Goal: Information Seeking & Learning: Learn about a topic

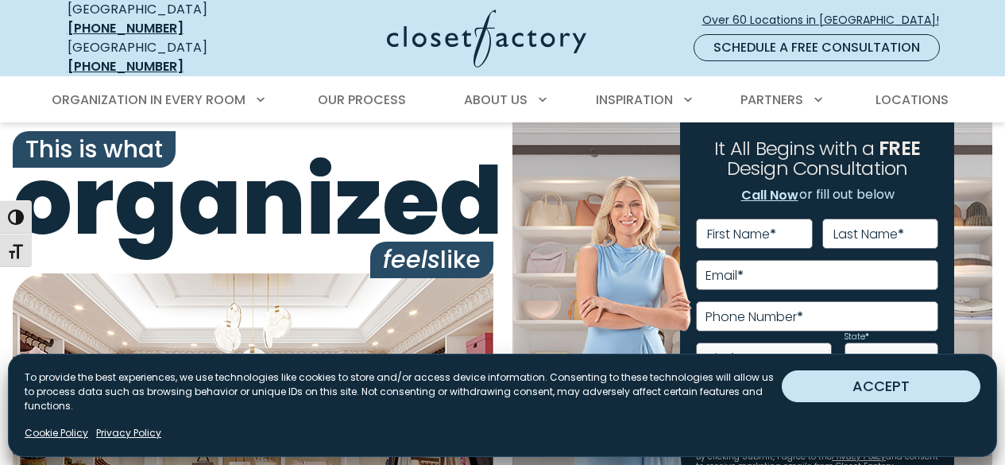
click at [904, 392] on button "ACCEPT" at bounding box center [881, 386] width 199 height 32
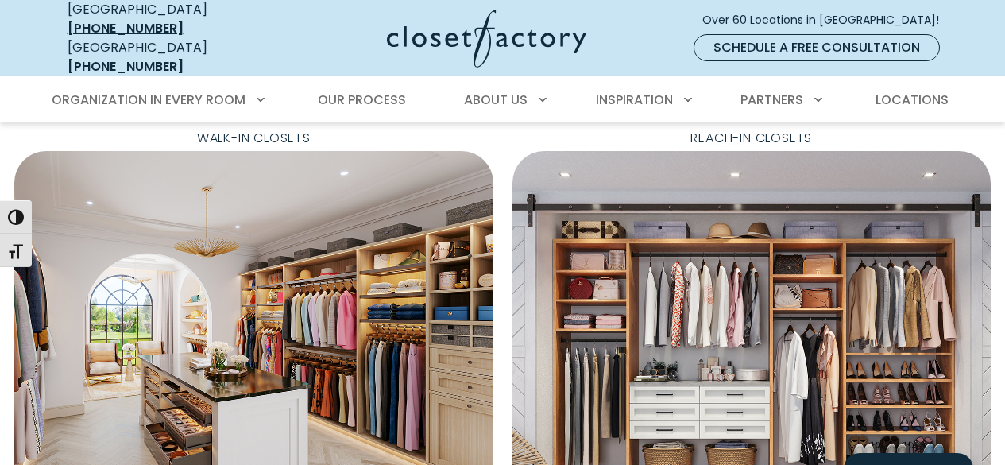
scroll to position [546, 0]
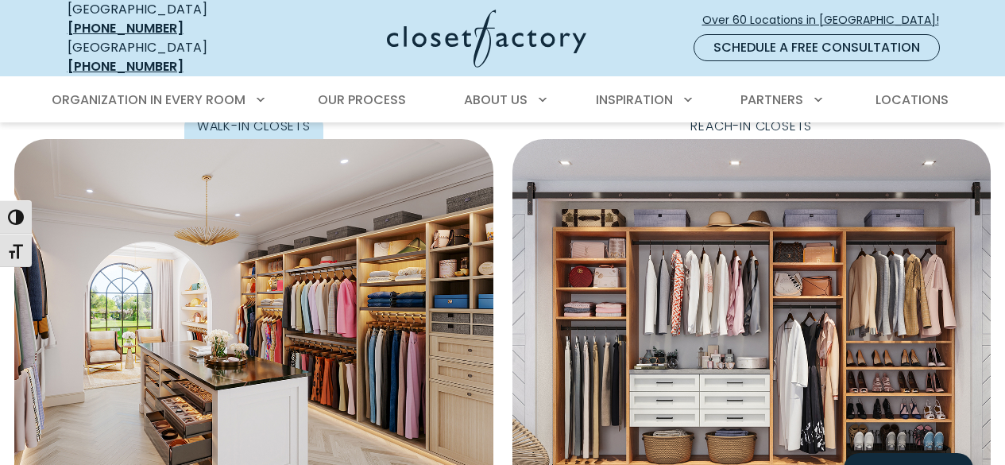
click at [338, 261] on img "Featured Images" at bounding box center [253, 327] width 479 height 377
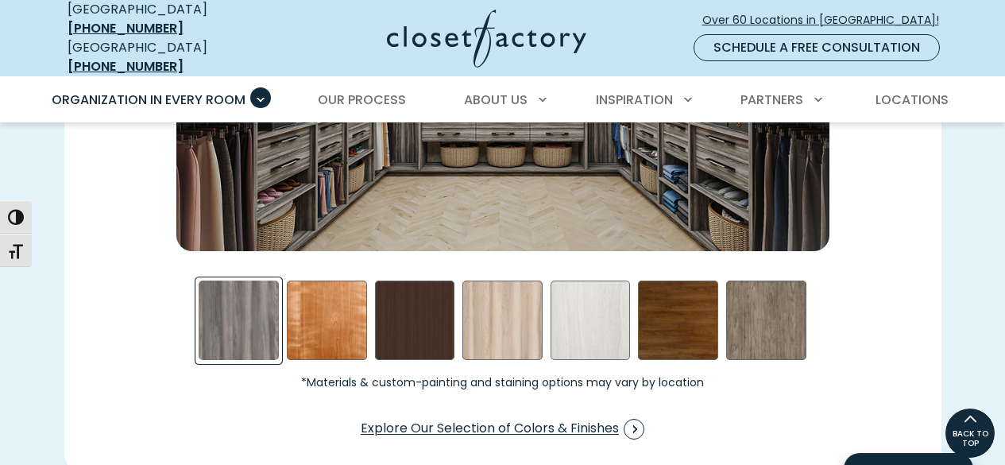
scroll to position [2439, 0]
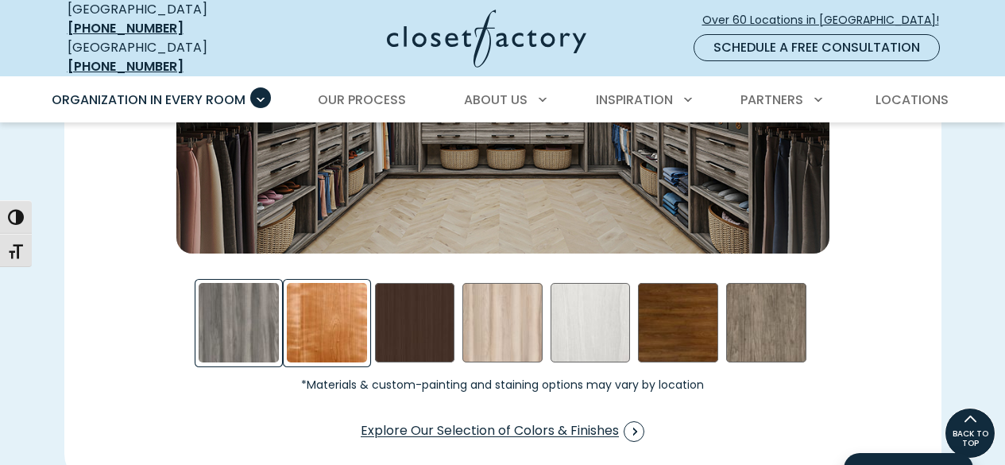
click at [331, 307] on div "Cherry - Stained Swatch" at bounding box center [327, 323] width 80 height 80
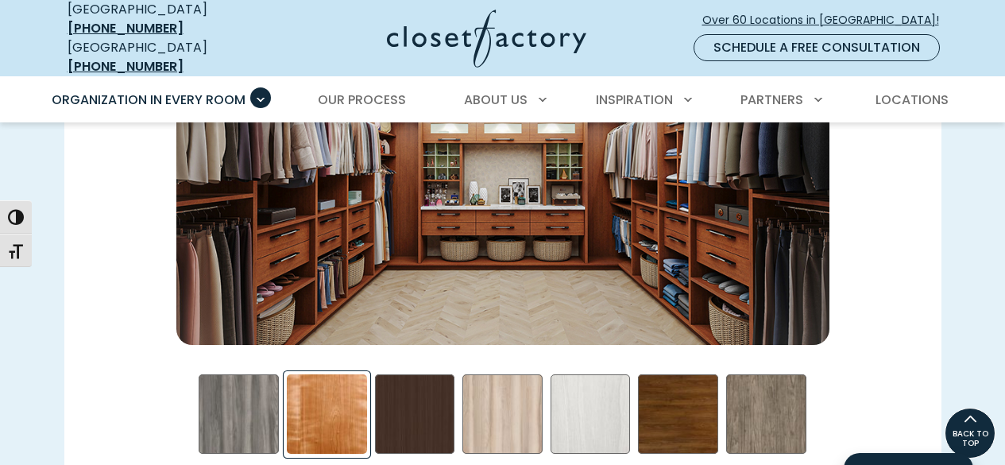
scroll to position [2349, 0]
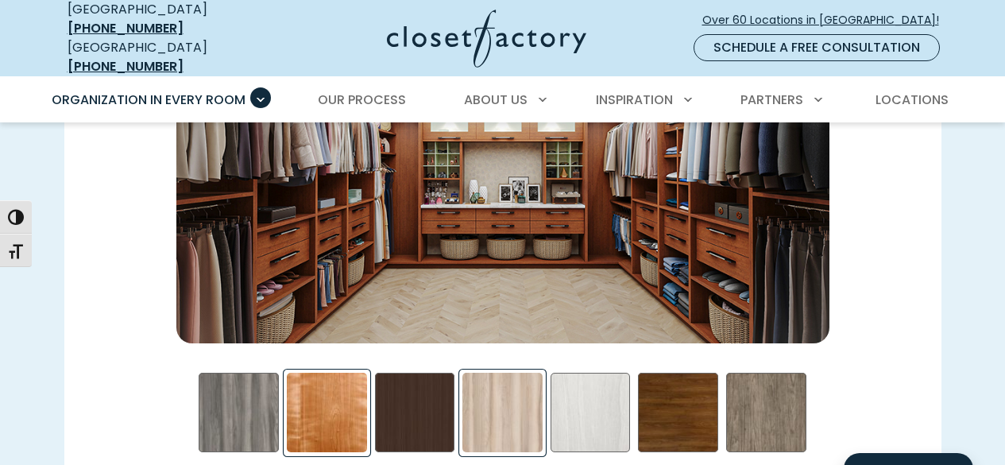
click at [515, 396] on div "Picnic in the Park Swatch" at bounding box center [502, 413] width 80 height 80
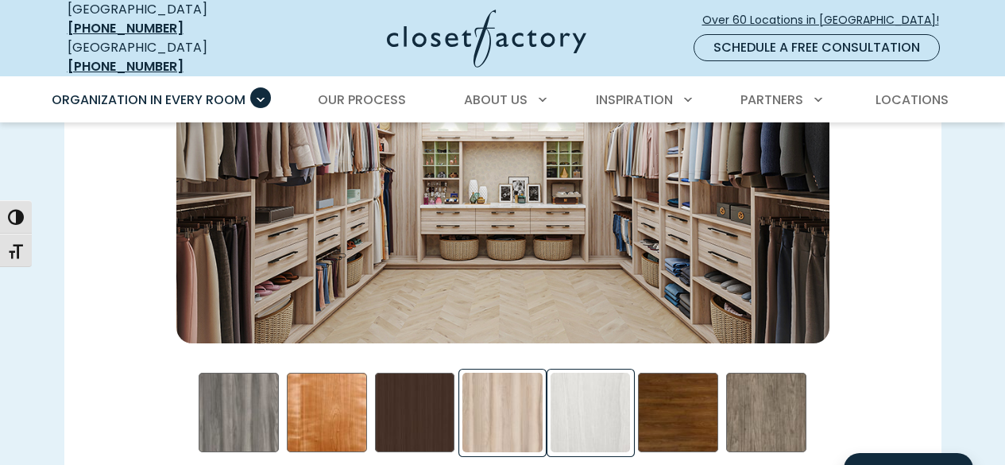
click at [598, 379] on div "Skye Swatch" at bounding box center [590, 413] width 80 height 80
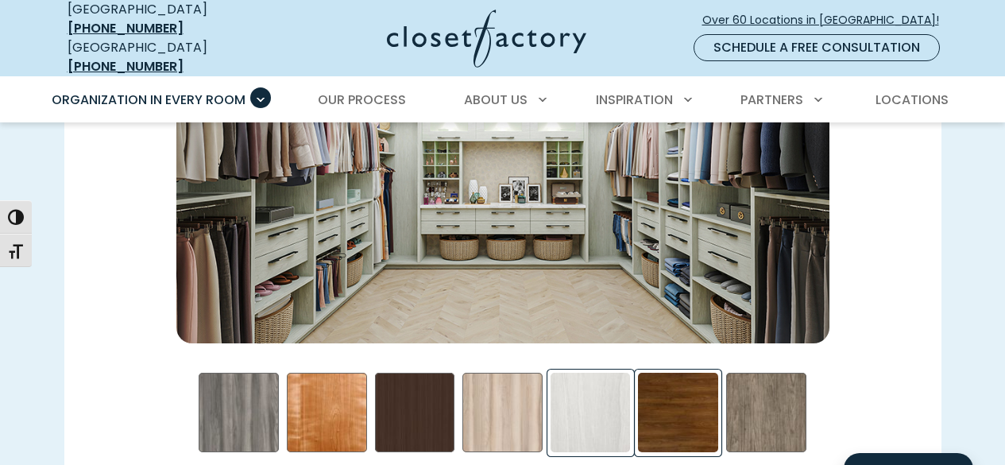
click at [687, 373] on div "Walnut- Stained Swatch" at bounding box center [678, 413] width 80 height 80
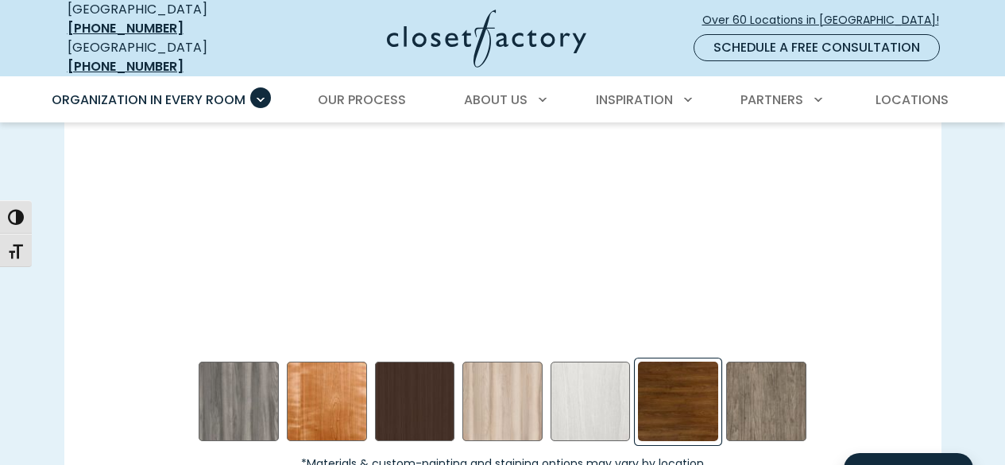
scroll to position [2361, 0]
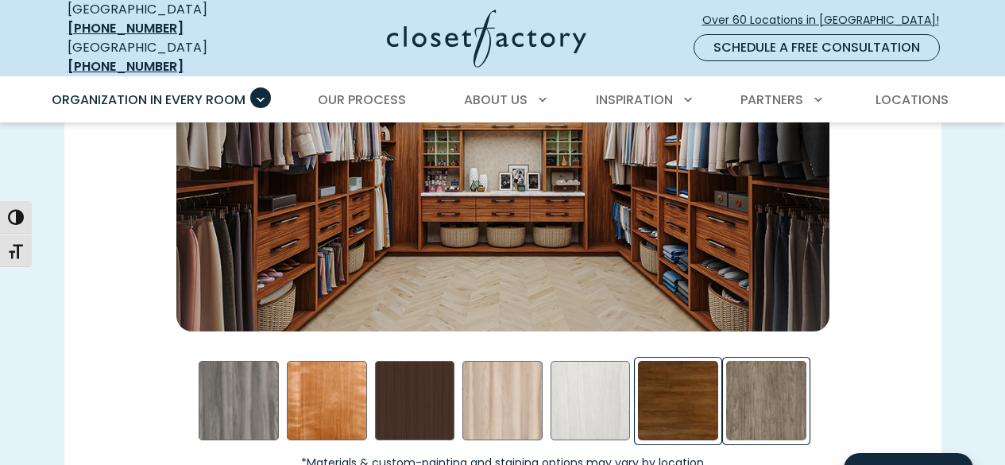
click at [757, 361] on div "Star Gazer Swatch" at bounding box center [766, 401] width 80 height 80
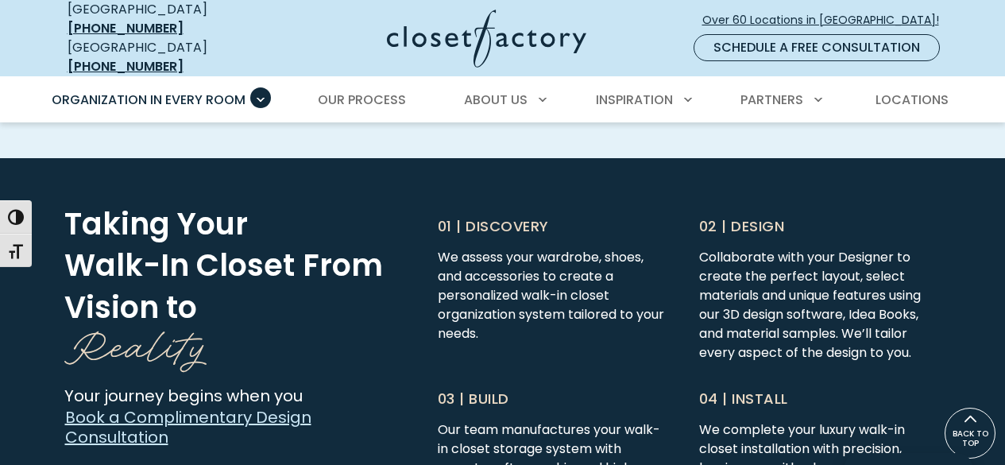
scroll to position [3944, 0]
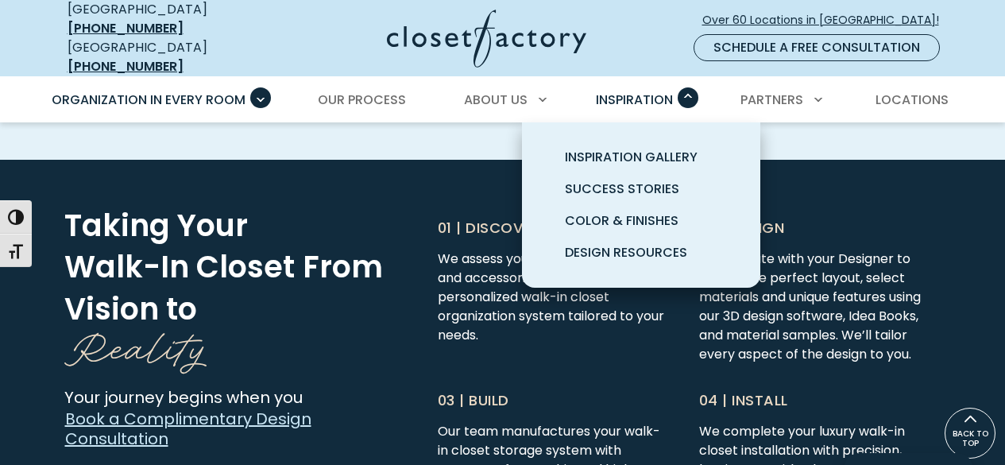
click at [662, 96] on span "Inspiration" at bounding box center [634, 100] width 77 height 18
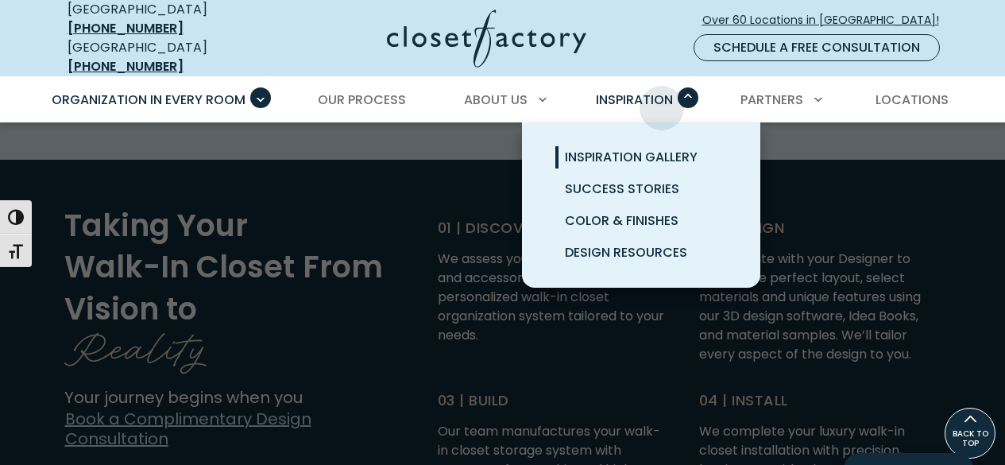
click at [691, 150] on span "Inspiration Gallery" at bounding box center [631, 157] width 133 height 18
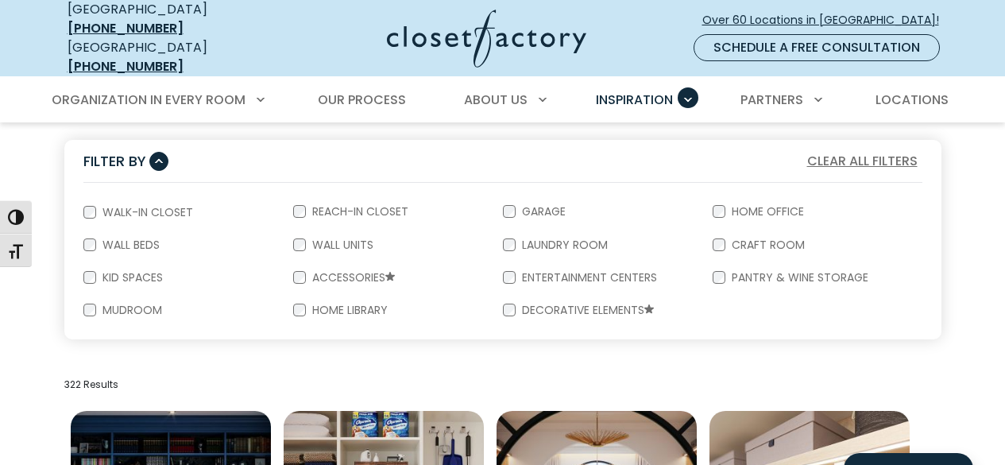
scroll to position [287, 0]
click at [149, 207] on label "Walk-In Closet" at bounding box center [146, 212] width 100 height 11
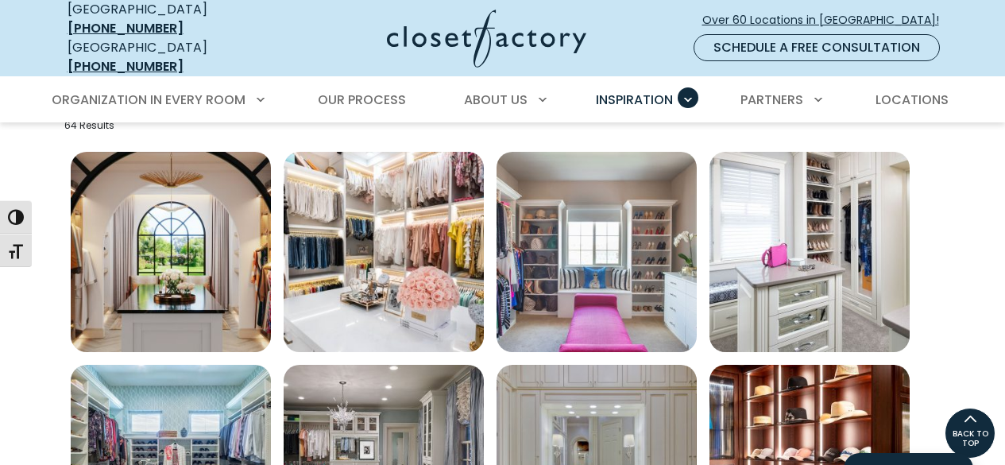
scroll to position [547, 0]
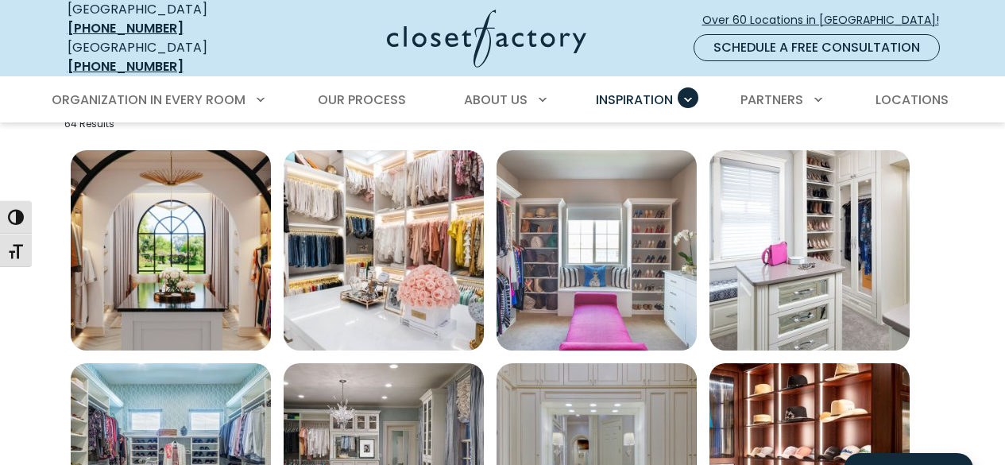
click at [425, 226] on img "Open inspiration gallery to preview enlarged image" at bounding box center [384, 250] width 200 height 200
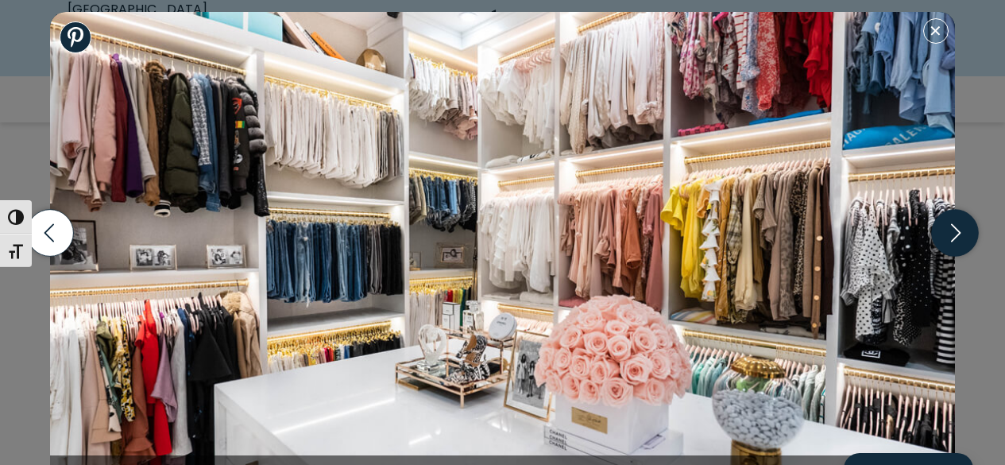
click at [943, 234] on icon "button" at bounding box center [954, 232] width 47 height 47
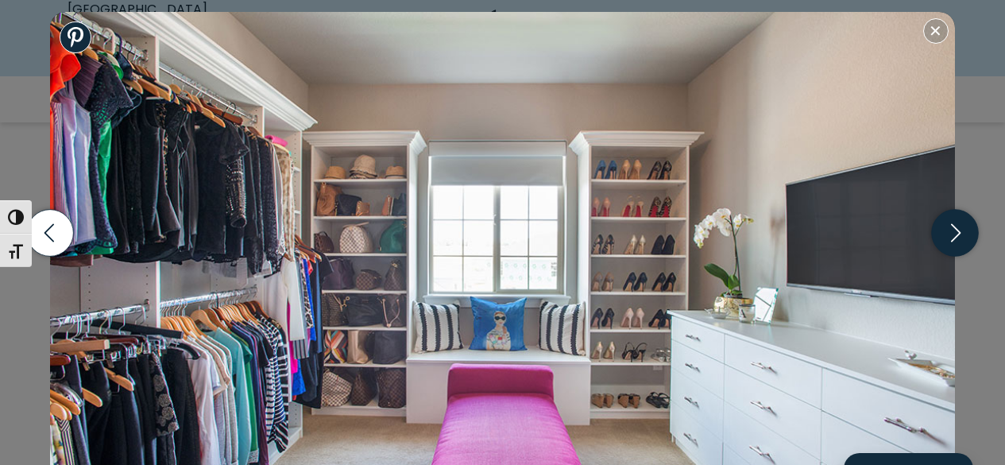
click at [948, 237] on icon "button" at bounding box center [954, 232] width 47 height 47
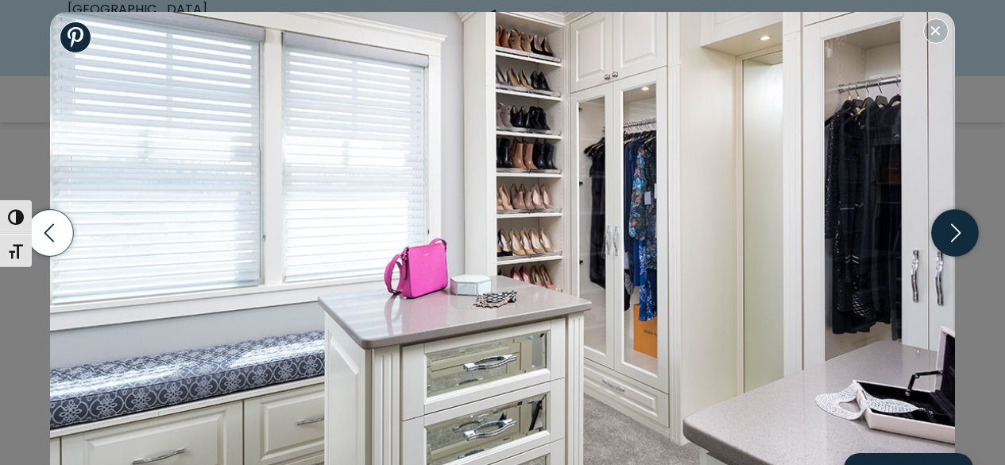
click at [951, 234] on icon "button" at bounding box center [954, 232] width 47 height 47
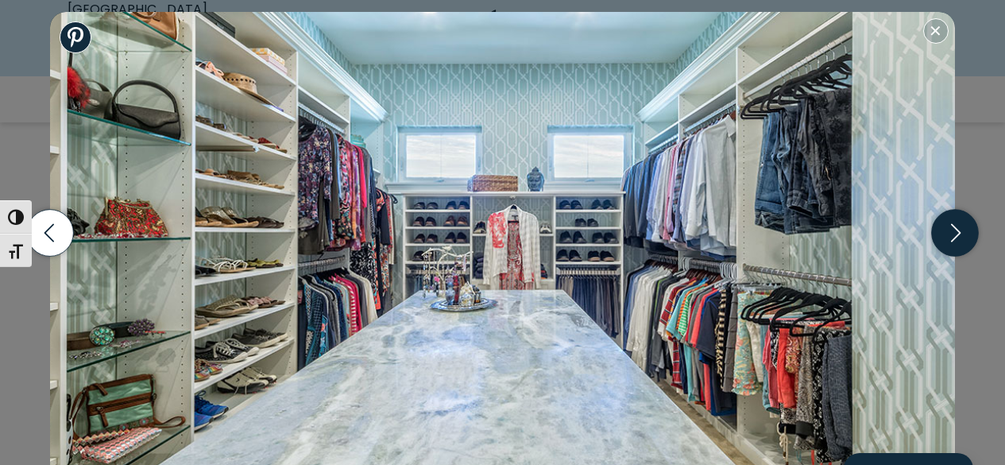
click at [952, 237] on icon "button" at bounding box center [954, 232] width 47 height 47
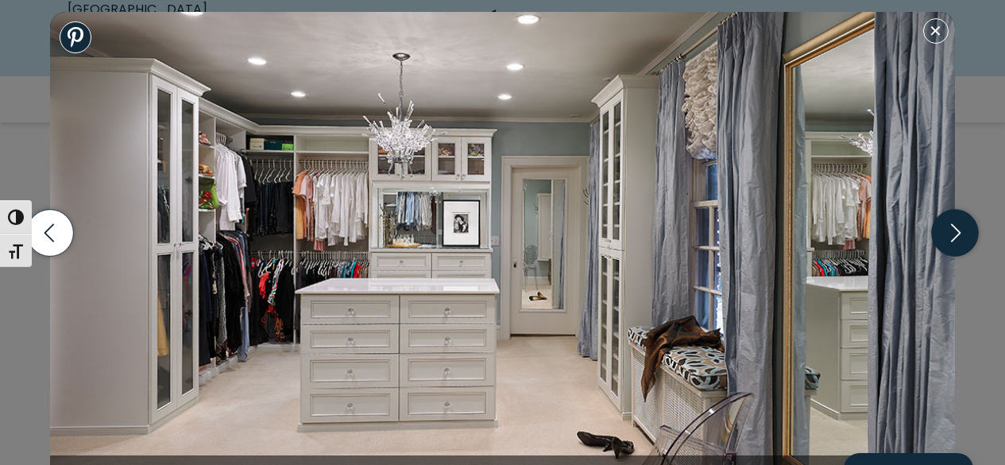
click at [951, 239] on icon "button" at bounding box center [954, 232] width 47 height 47
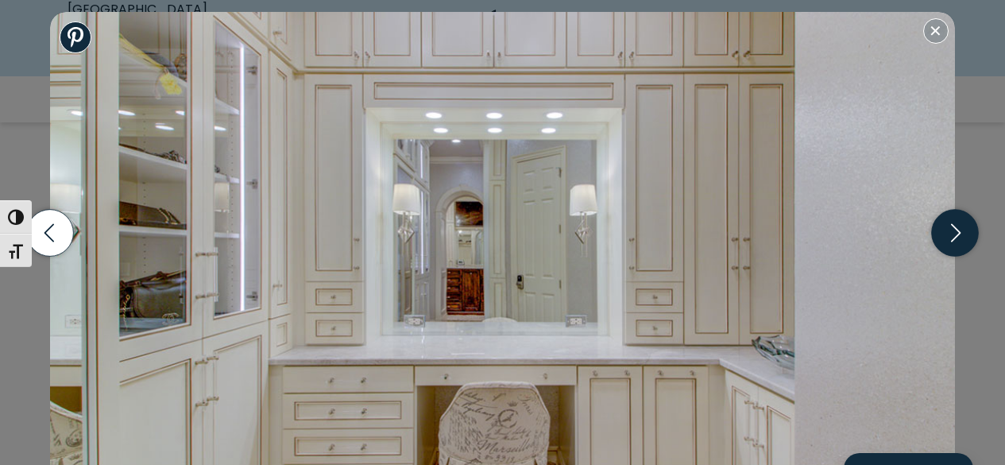
click at [952, 235] on icon "button" at bounding box center [954, 232] width 47 height 47
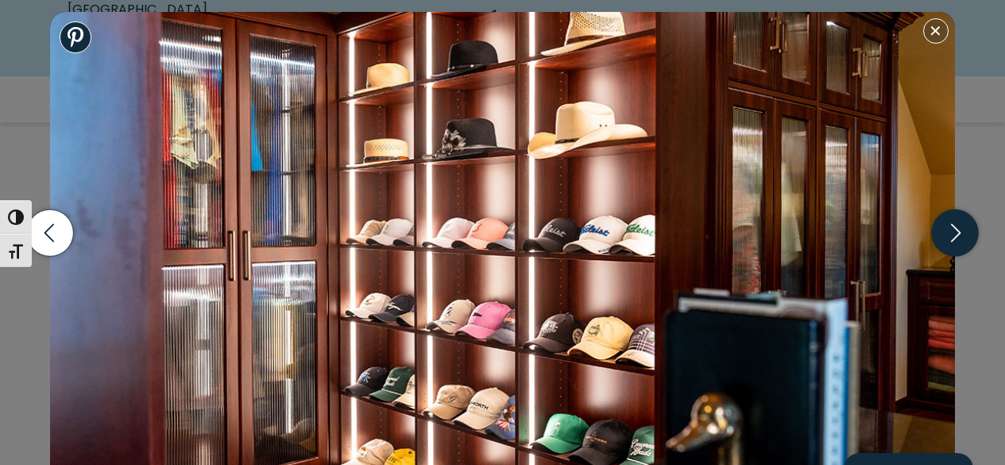
click at [956, 237] on icon "button" at bounding box center [954, 232] width 47 height 47
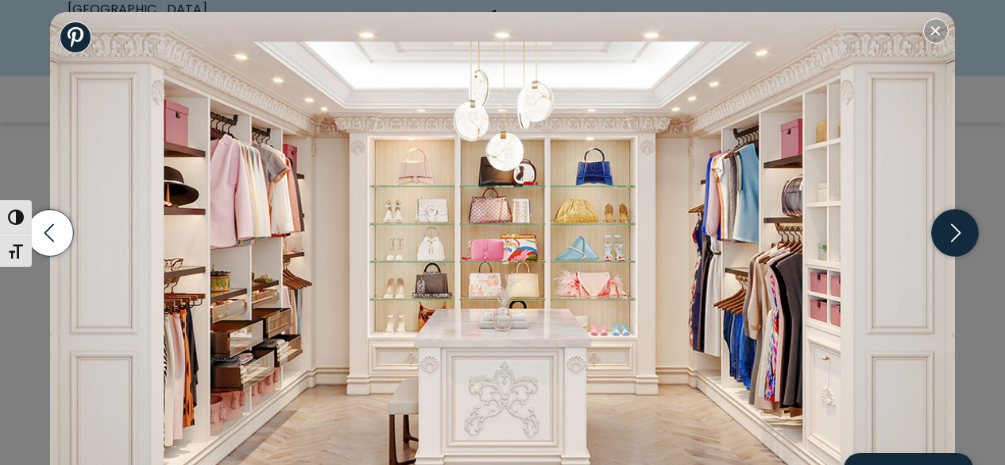
click at [955, 237] on icon "button" at bounding box center [956, 232] width 10 height 18
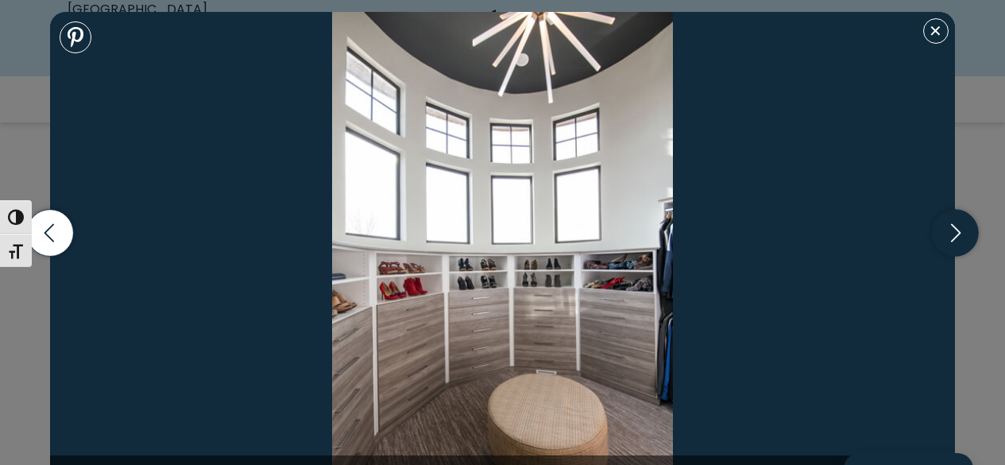
click at [954, 236] on icon "button" at bounding box center [954, 232] width 47 height 47
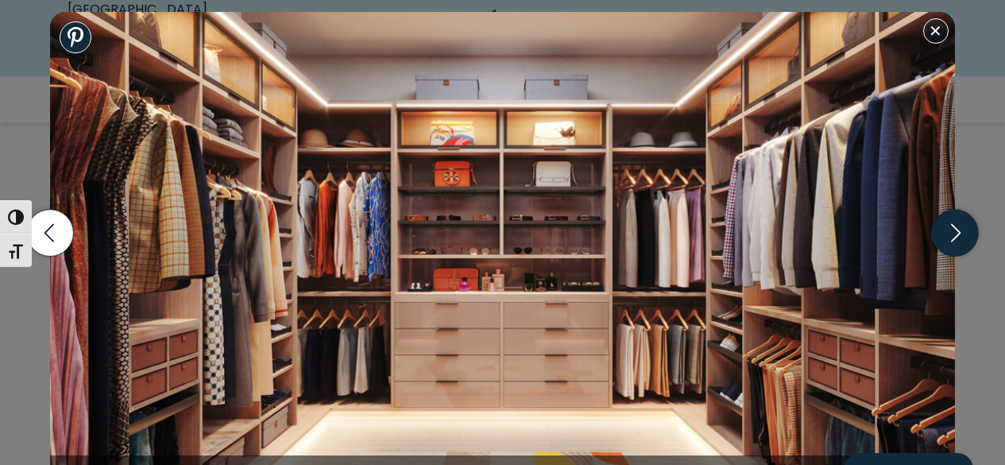
click at [956, 237] on icon "button" at bounding box center [954, 232] width 47 height 47
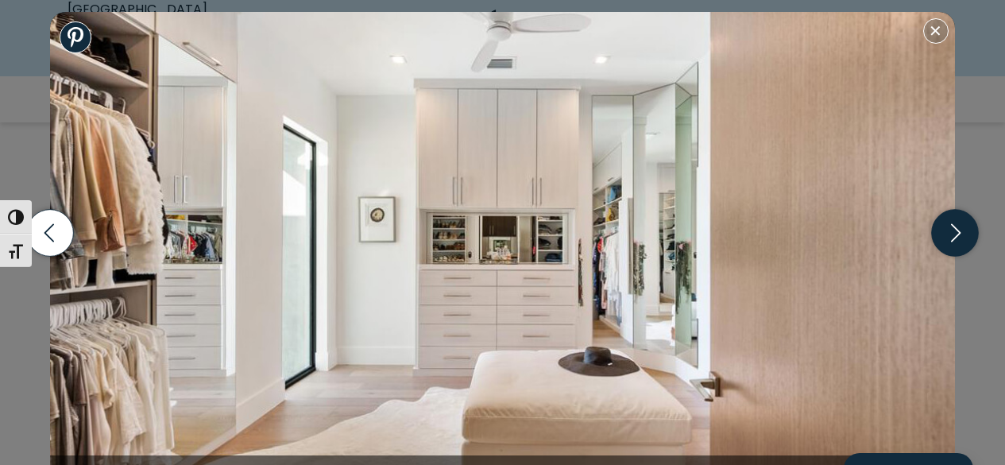
click at [952, 240] on icon "button" at bounding box center [956, 232] width 10 height 18
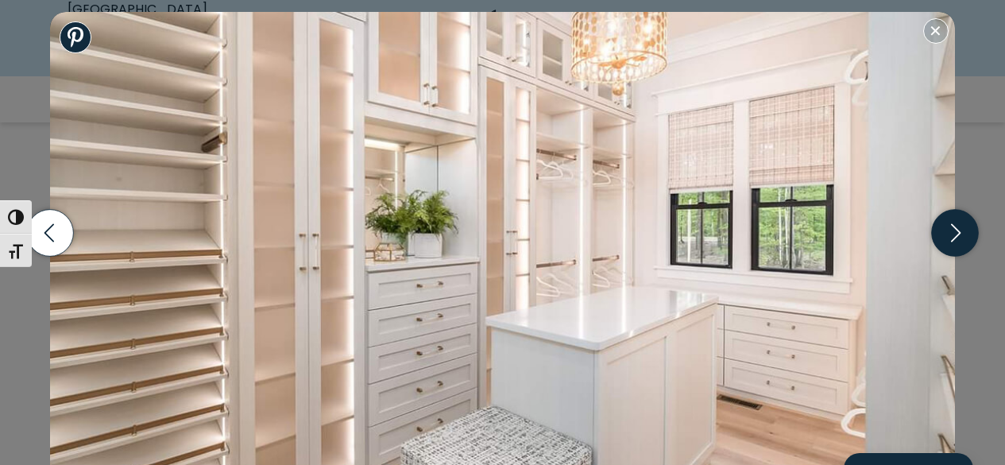
click at [955, 237] on icon "button" at bounding box center [956, 232] width 10 height 18
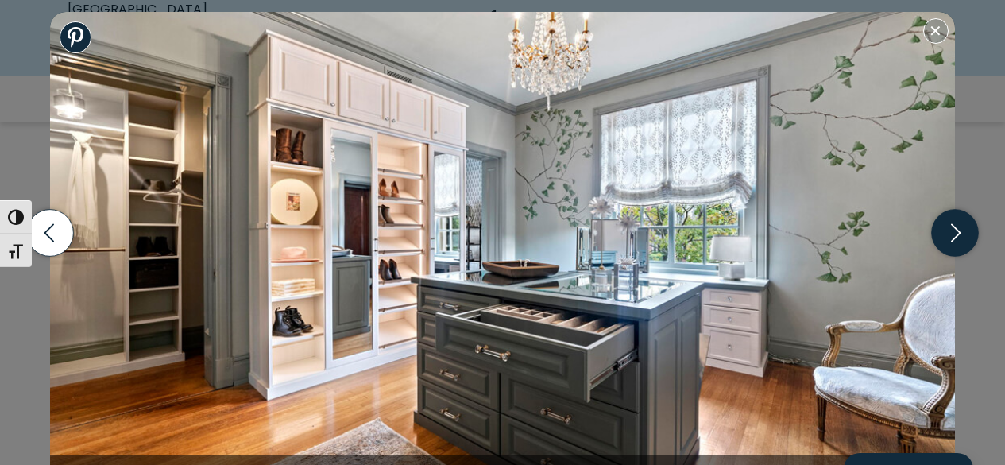
click at [949, 241] on icon "button" at bounding box center [954, 232] width 47 height 47
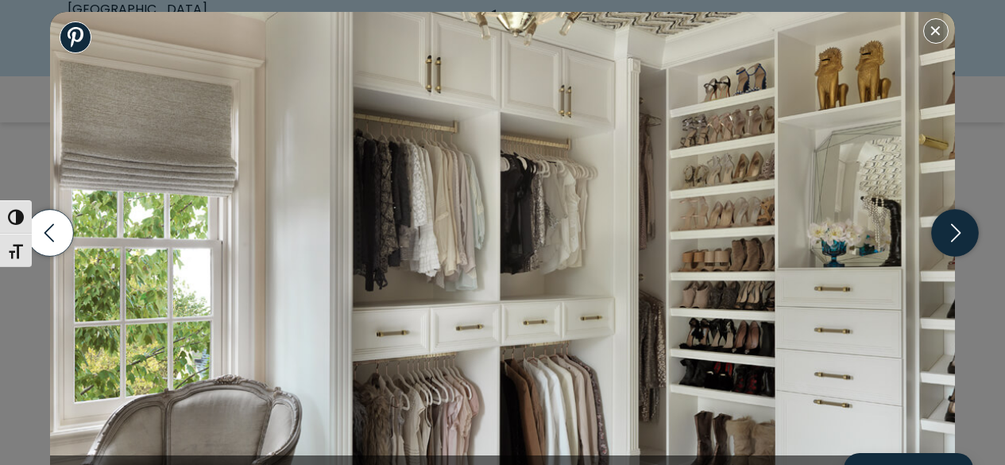
click at [952, 241] on icon "button" at bounding box center [954, 232] width 47 height 47
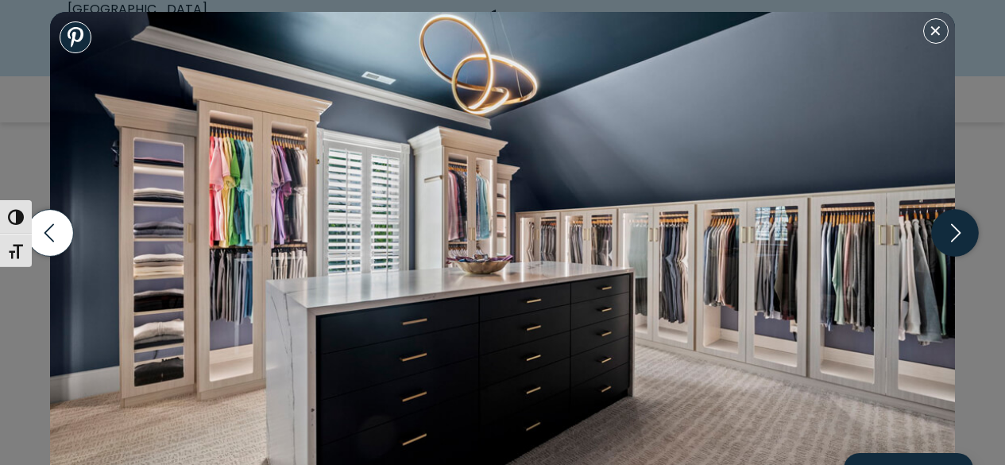
click at [954, 234] on icon "button" at bounding box center [954, 232] width 47 height 47
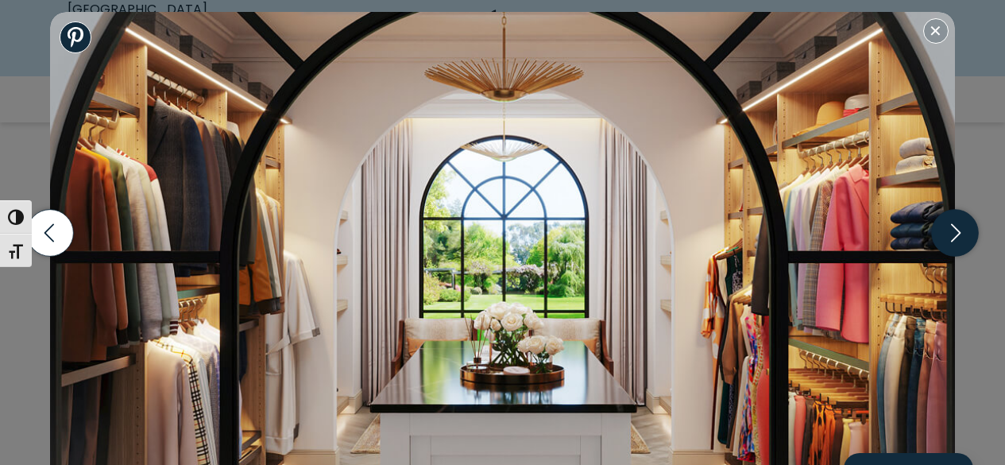
click at [956, 235] on icon "button" at bounding box center [956, 232] width 10 height 18
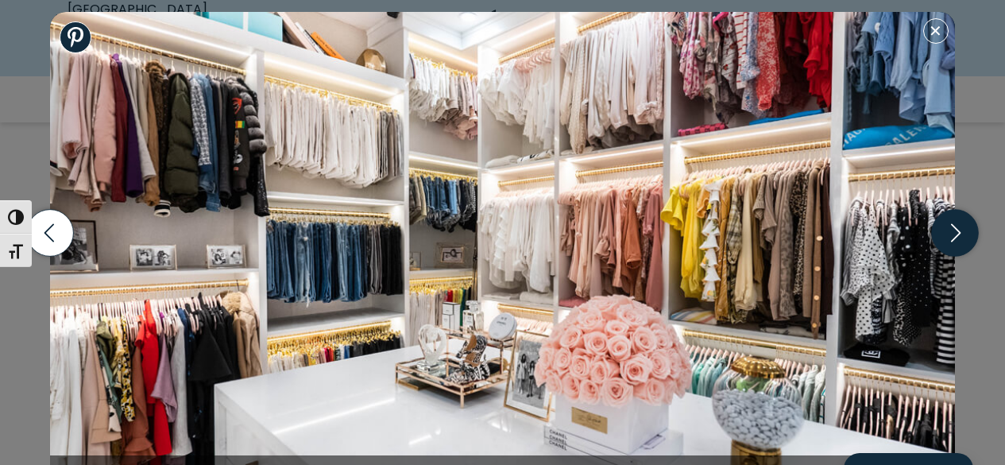
click at [958, 234] on icon "button" at bounding box center [956, 232] width 10 height 18
